Goal: Information Seeking & Learning: Learn about a topic

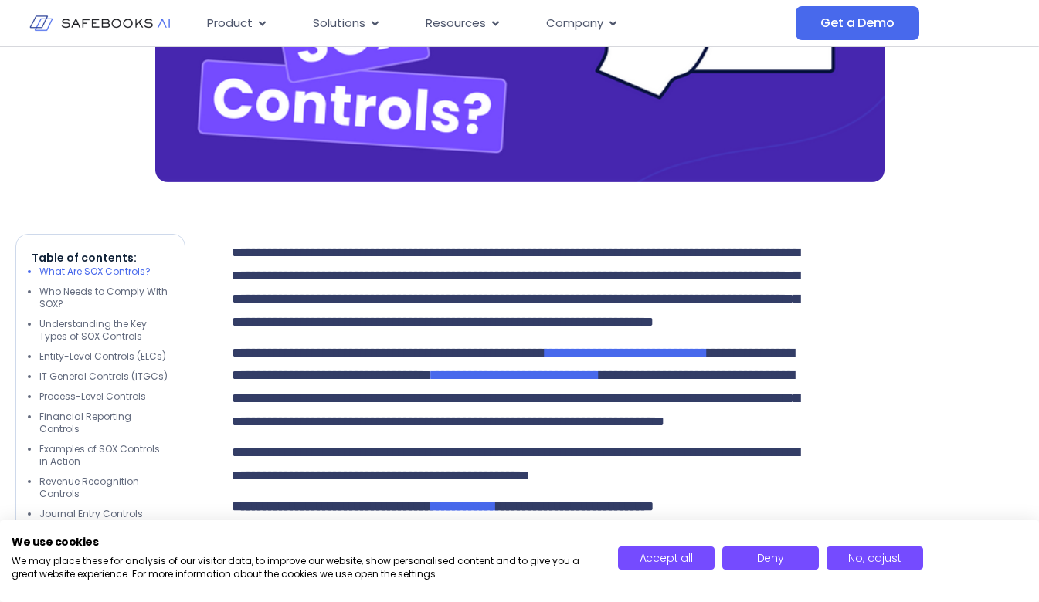
scroll to position [772, 0]
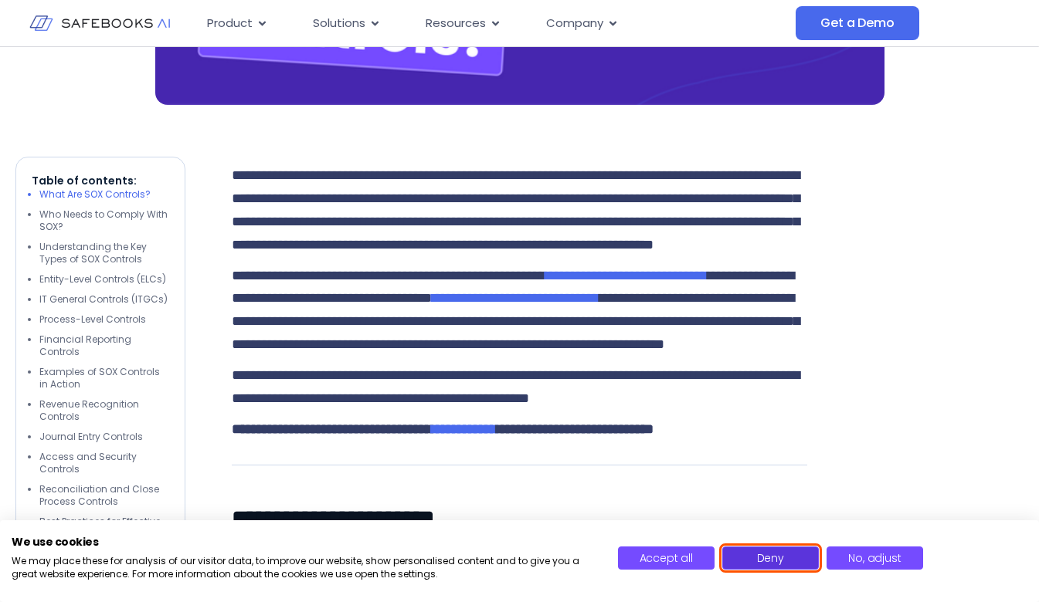
click at [769, 556] on span "Deny" at bounding box center [770, 558] width 27 height 15
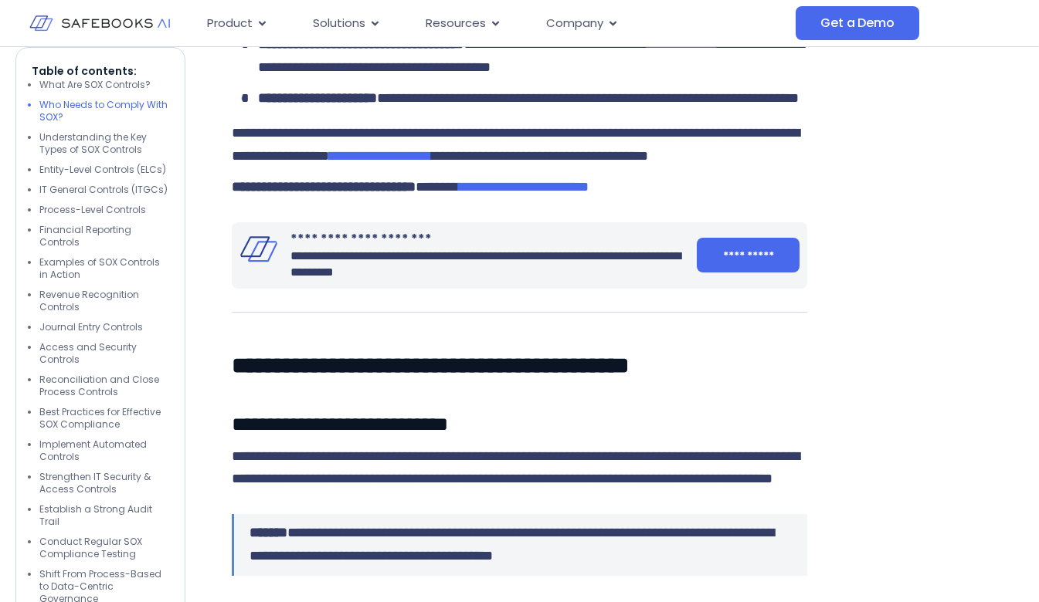
scroll to position [1622, 0]
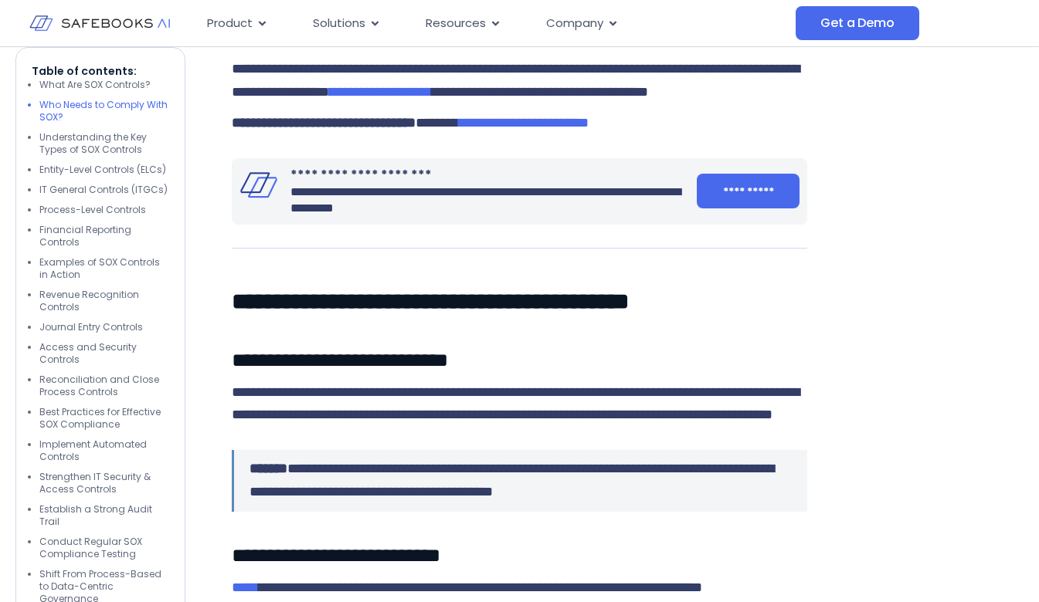
click at [572, 130] on span "**********" at bounding box center [524, 123] width 130 height 14
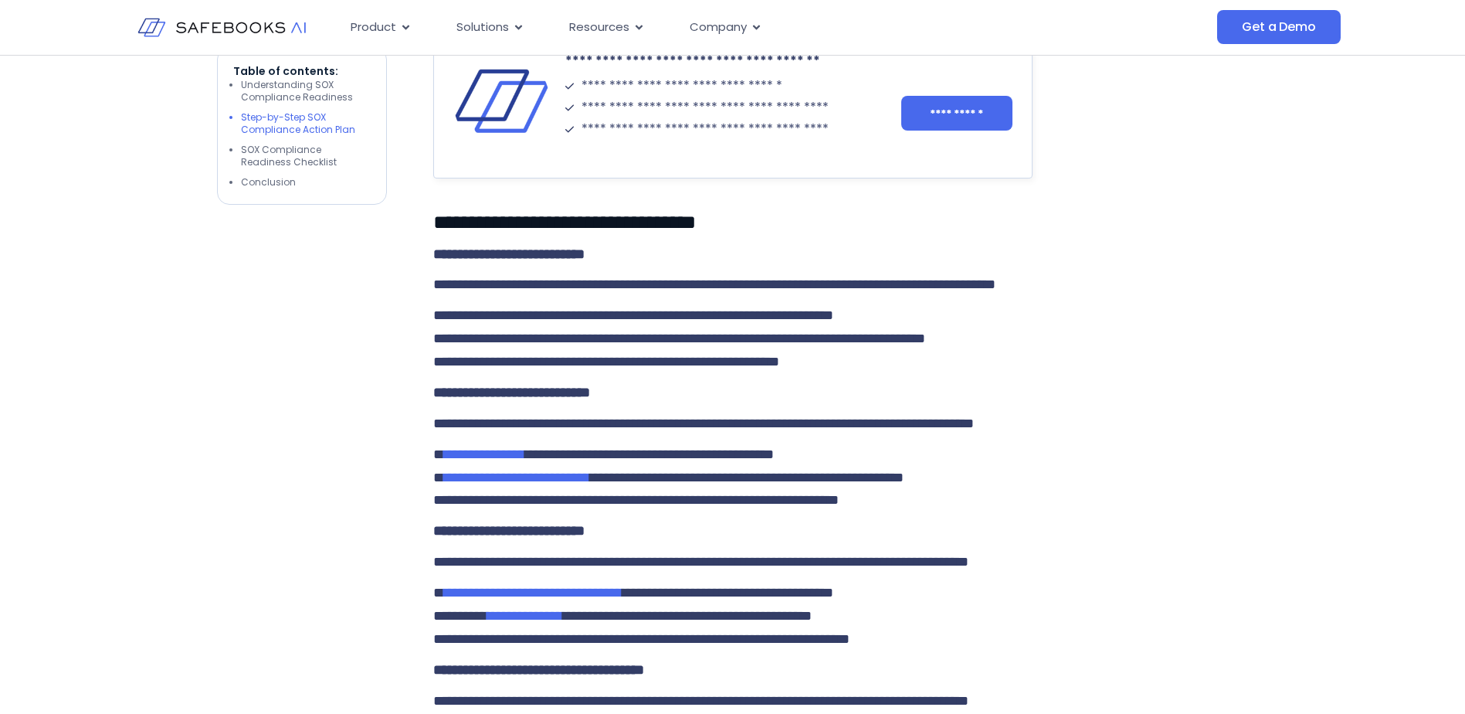
scroll to position [2873, 0]
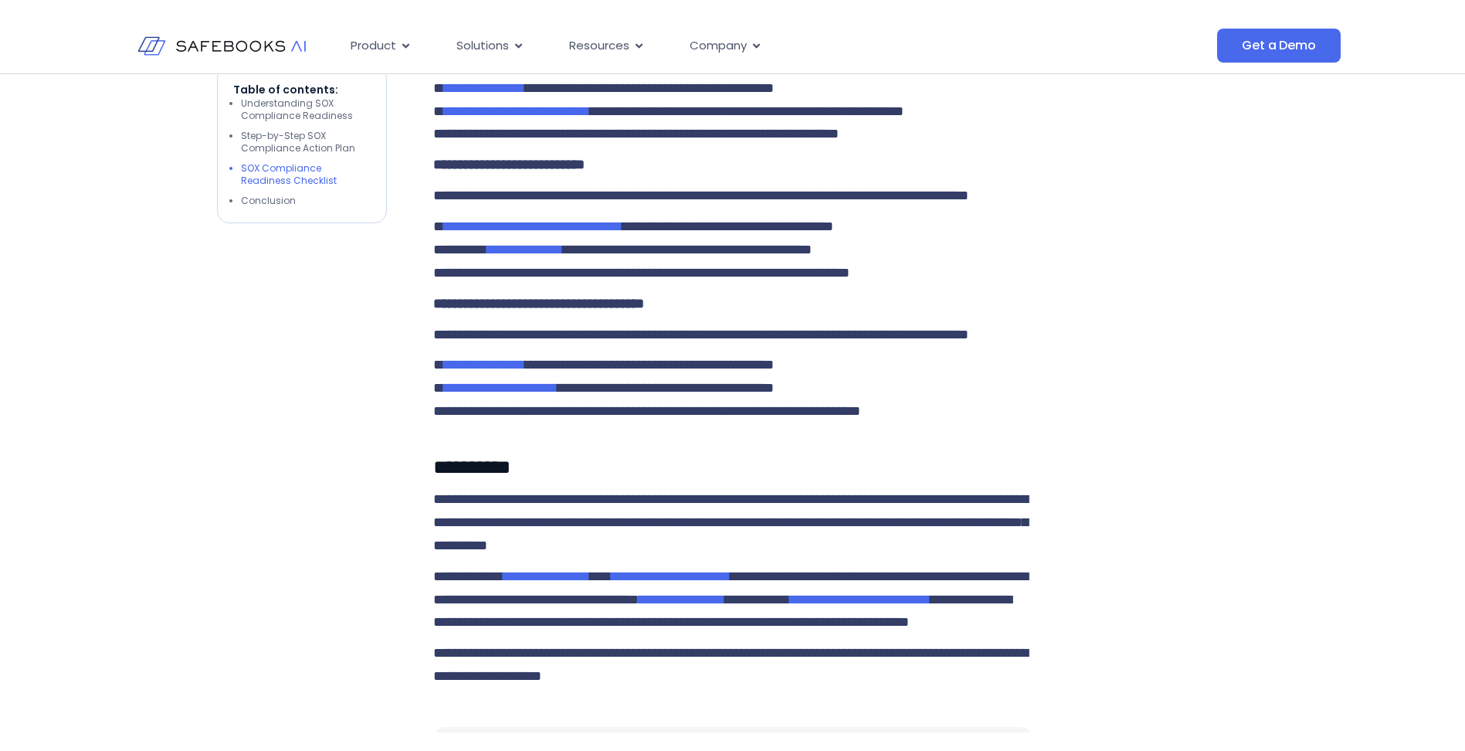
scroll to position [3105, 0]
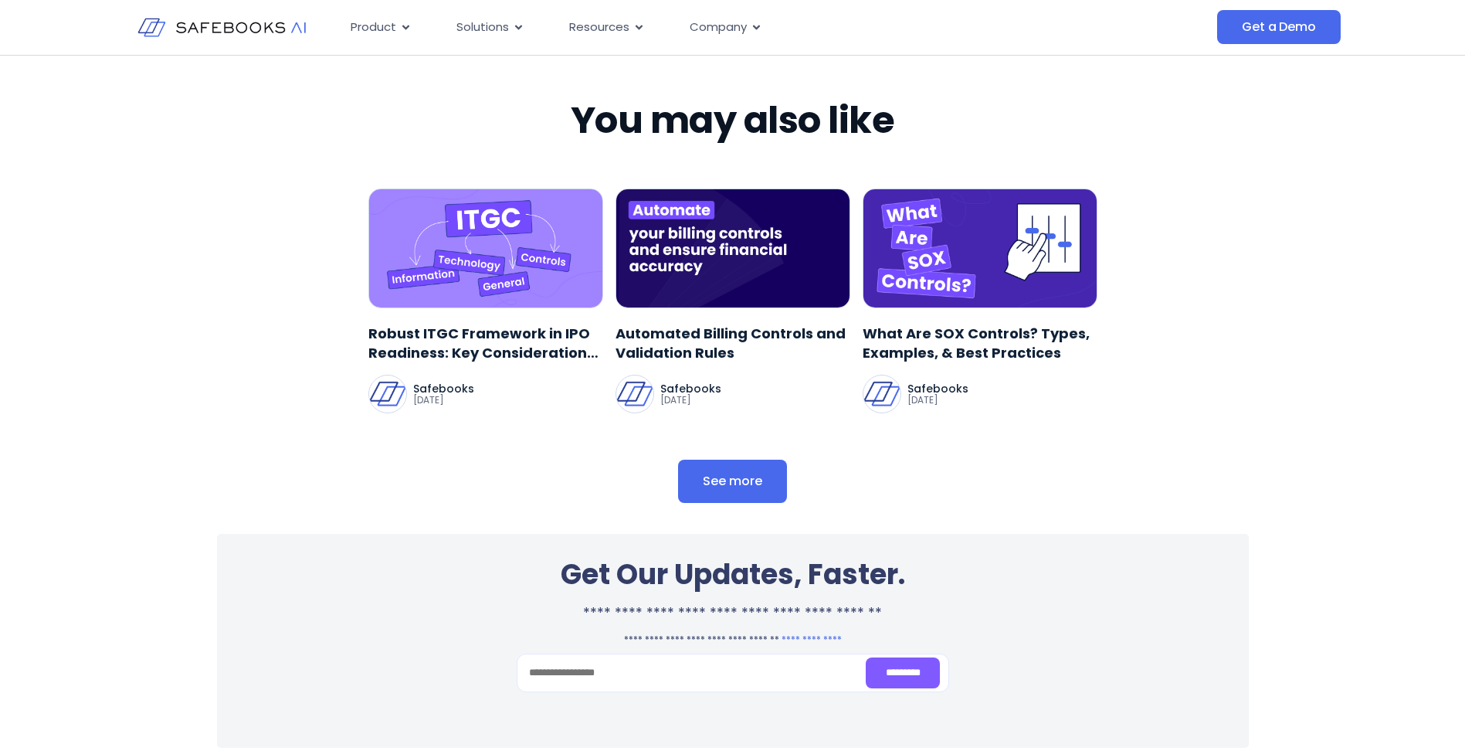
scroll to position [3723, 0]
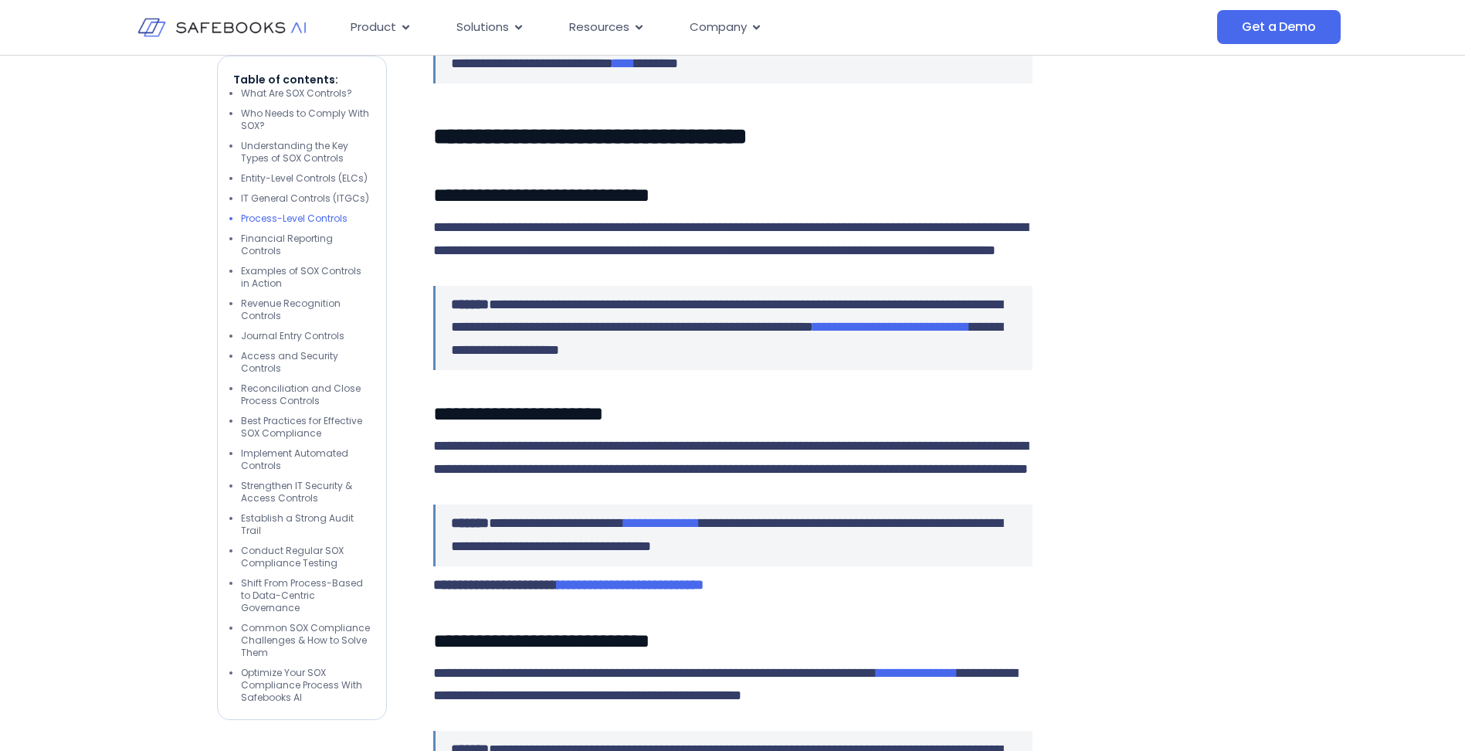
scroll to position [2858, 0]
